Goal: Navigation & Orientation: Find specific page/section

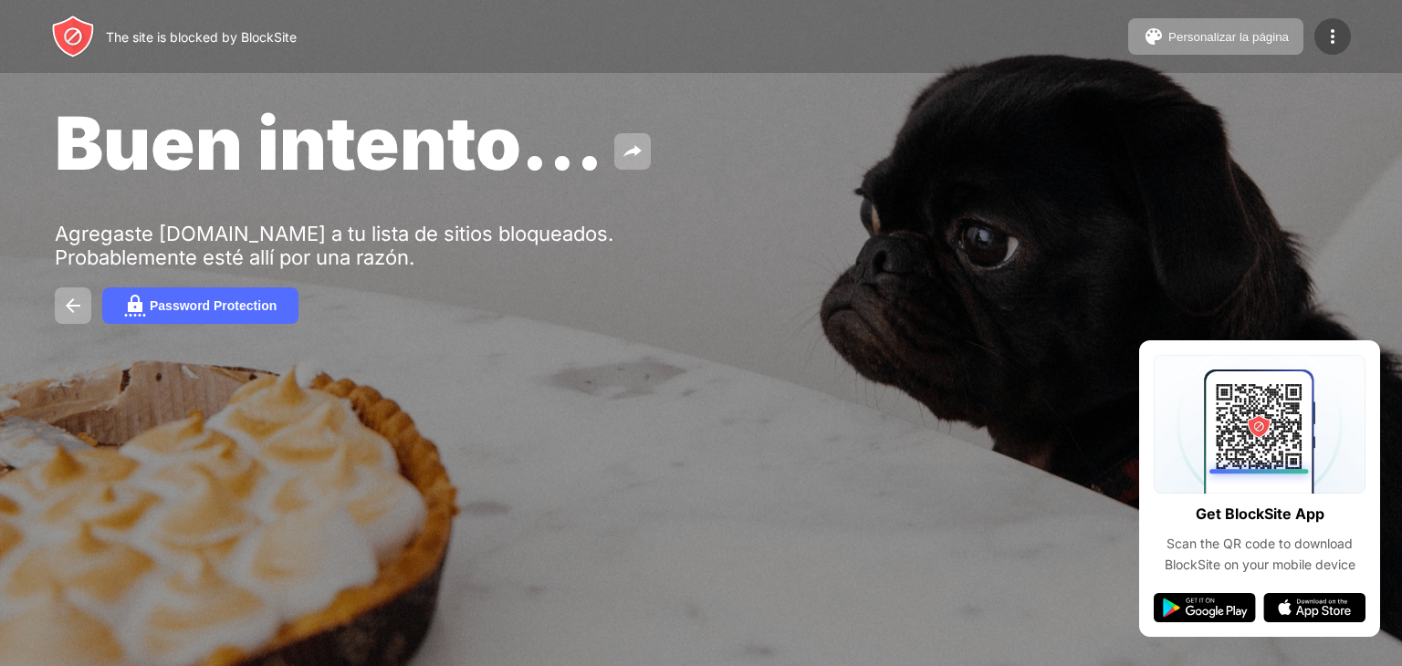
click at [1316, 43] on div at bounding box center [1332, 36] width 37 height 37
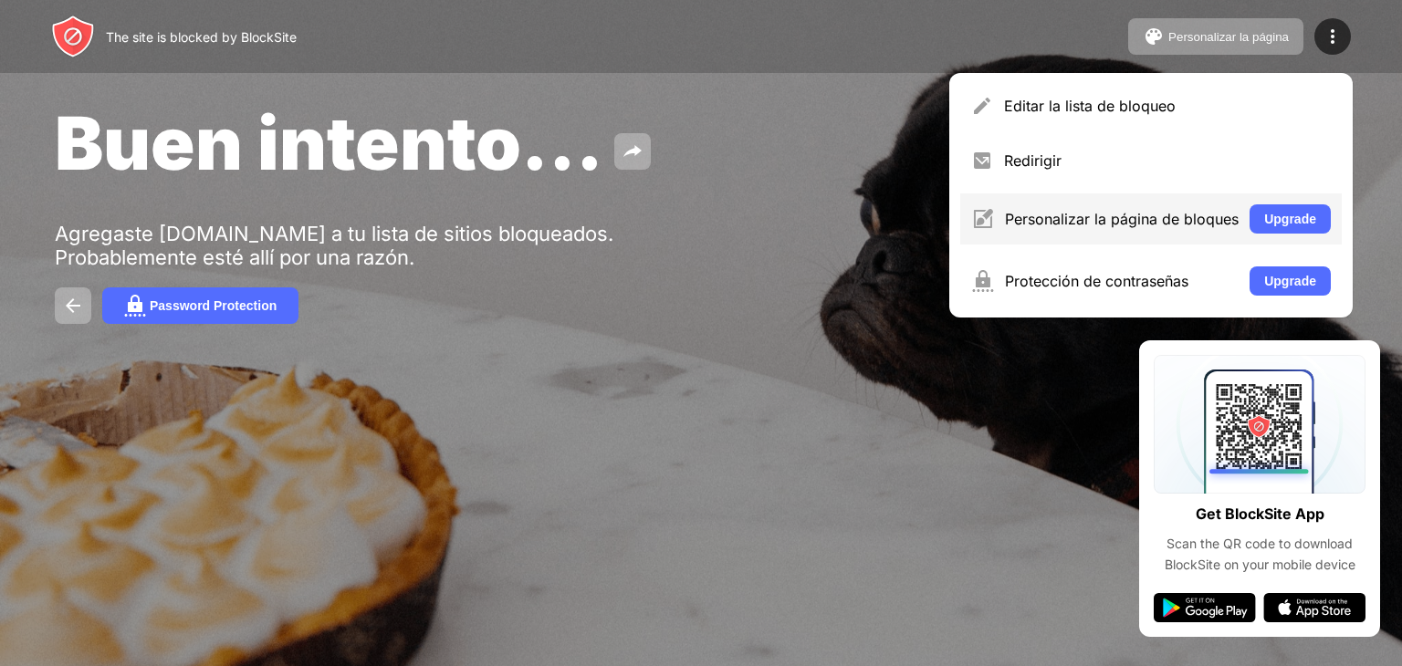
click at [1288, 203] on div "Personalizar la página de bloques Upgrade" at bounding box center [1150, 218] width 381 height 51
